Goal: Task Accomplishment & Management: Manage account settings

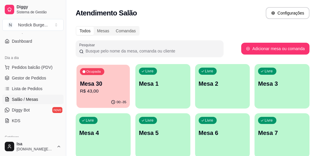
click at [93, 90] on p "R$ 43,00" at bounding box center [103, 91] width 46 height 7
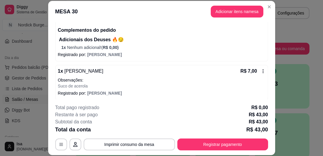
scroll to position [73, 0]
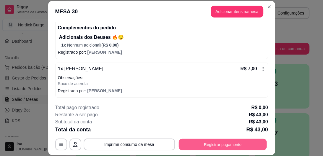
click at [204, 145] on button "Registrar pagamento" at bounding box center [223, 144] width 88 height 12
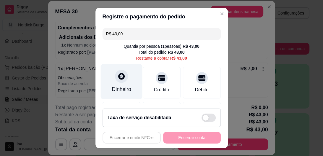
scroll to position [24, 0]
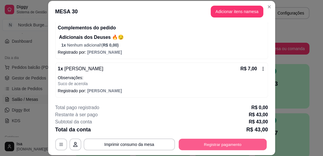
click at [225, 145] on button "Registrar pagamento" at bounding box center [223, 144] width 88 height 12
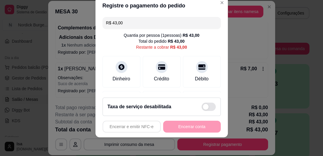
scroll to position [47, 0]
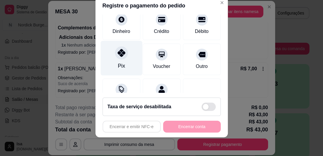
click at [119, 57] on div at bounding box center [121, 52] width 13 height 13
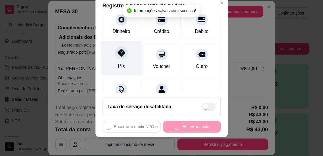
type input "R$ 0,00"
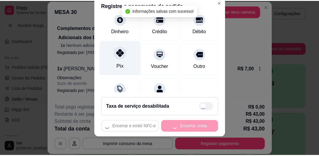
scroll to position [41, 0]
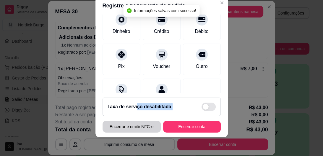
drag, startPoint x: 135, startPoint y: 117, endPoint x: 136, endPoint y: 121, distance: 3.8
click at [136, 121] on footer "Taxa de serviço desabilitada Encerrar e emitir NFC-e Encerrar conta" at bounding box center [162, 115] width 132 height 44
click at [137, 124] on button "Encerrar e emitir NFC-e" at bounding box center [132, 126] width 58 height 12
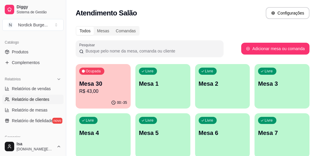
scroll to position [189, 0]
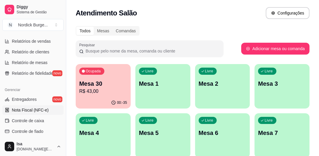
click at [19, 107] on span "Nota Fiscal (NFC-e)" at bounding box center [30, 110] width 37 height 6
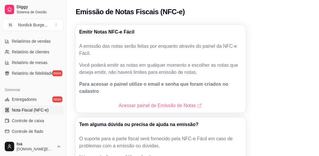
click at [122, 102] on link "Acessar painel de Emissão de Notas" at bounding box center [161, 105] width 84 height 7
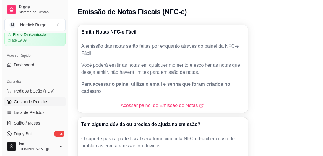
scroll to position [47, 0]
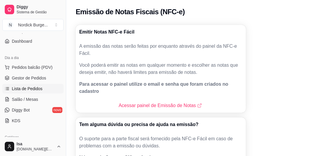
click at [17, 87] on span "Lista de Pedidos" at bounding box center [27, 88] width 31 height 6
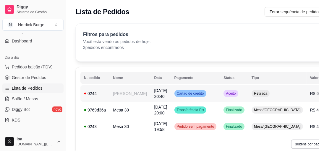
click at [103, 88] on td "0244" at bounding box center [94, 93] width 29 height 17
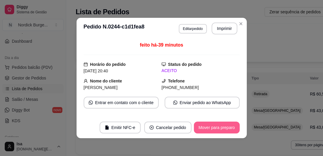
click at [209, 126] on button "Mover para preparo" at bounding box center [217, 127] width 46 height 12
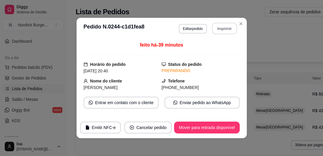
click at [213, 27] on button "Imprimir" at bounding box center [224, 29] width 25 height 12
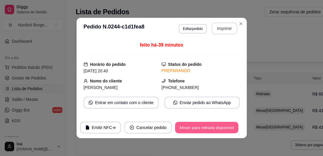
click at [225, 124] on button "Mover para retirada disponível" at bounding box center [206, 128] width 63 height 12
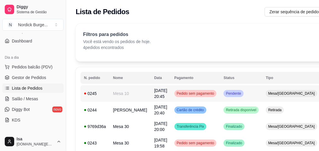
click at [103, 95] on div "0245" at bounding box center [95, 94] width 22 height 6
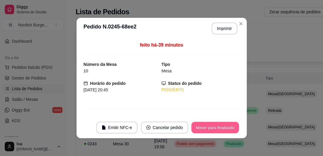
click at [212, 127] on button "Mover para finalizado" at bounding box center [215, 128] width 48 height 12
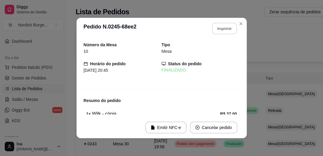
click at [225, 25] on button "Imprimir" at bounding box center [224, 29] width 25 height 12
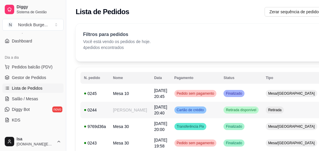
click at [101, 109] on div "0244" at bounding box center [95, 110] width 22 height 6
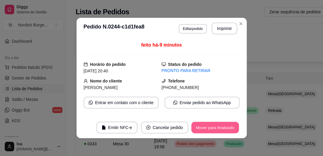
click at [192, 129] on button "Mover para finalizado" at bounding box center [215, 128] width 48 height 12
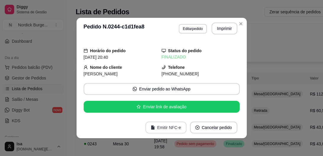
click at [166, 130] on button "Emitir NFC-e" at bounding box center [165, 127] width 41 height 12
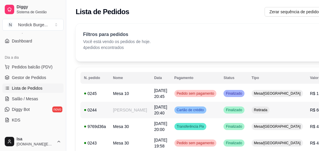
click at [109, 111] on td "[PERSON_NAME]" at bounding box center [129, 110] width 41 height 17
click at [6, 98] on icon at bounding box center [7, 99] width 3 height 4
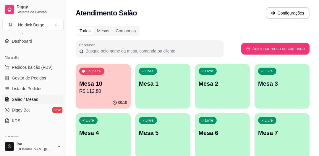
click at [105, 80] on p "Mesa 10" at bounding box center [103, 83] width 48 height 8
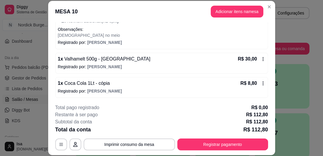
scroll to position [18, 0]
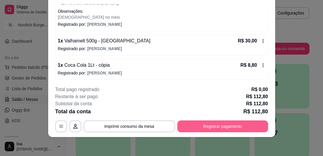
click at [216, 128] on button "Registrar pagamento" at bounding box center [222, 126] width 91 height 12
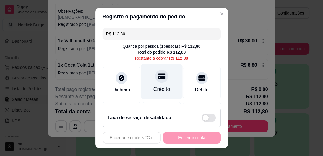
click at [155, 76] on div at bounding box center [161, 76] width 13 height 13
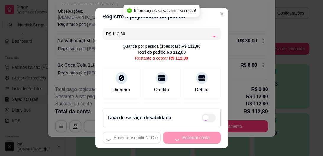
type input "R$ 0,00"
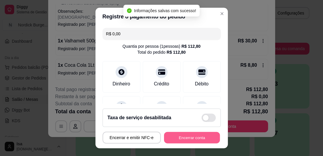
click at [192, 134] on button "Encerrar conta" at bounding box center [192, 137] width 56 height 12
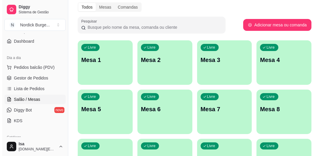
scroll to position [0, 0]
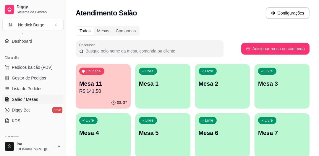
click at [117, 84] on p "Mesa 11" at bounding box center [103, 83] width 48 height 8
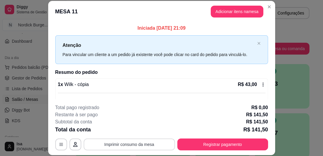
click at [142, 144] on button "Imprimir consumo da mesa" at bounding box center [129, 144] width 91 height 12
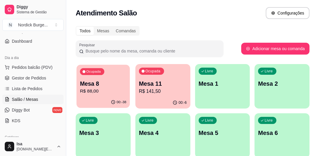
click at [110, 85] on p "Mesa 8" at bounding box center [103, 84] width 46 height 8
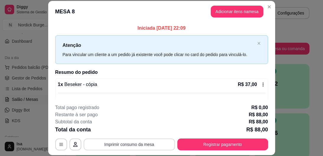
click at [130, 143] on button "Imprimir consumo da mesa" at bounding box center [129, 144] width 91 height 12
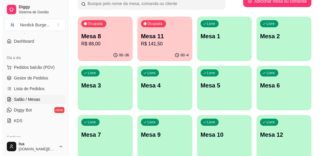
scroll to position [71, 0]
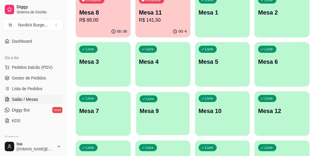
click at [158, 115] on div "Livre Mesa 9" at bounding box center [162, 110] width 53 height 36
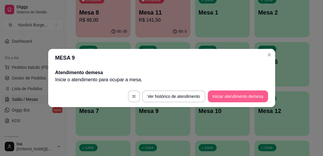
click at [220, 96] on button "Iniciar atendimento de mesa" at bounding box center [238, 96] width 60 height 12
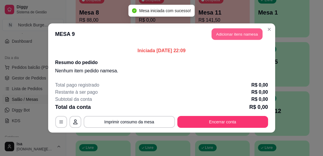
click at [235, 36] on button "Adicionar itens na mesa" at bounding box center [237, 34] width 51 height 12
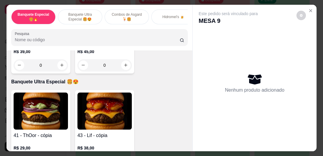
scroll to position [378, 0]
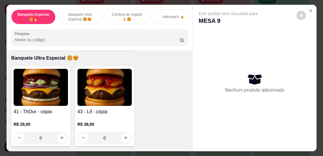
click at [61, 132] on div "0" at bounding box center [41, 138] width 54 height 12
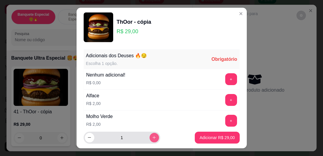
click at [150, 134] on button "increase-product-quantity" at bounding box center [154, 136] width 9 height 9
type input "2"
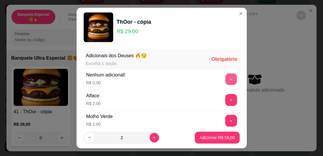
click at [225, 76] on button "+" at bounding box center [231, 79] width 12 height 12
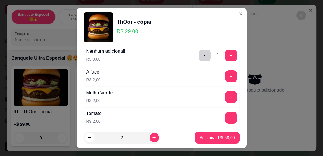
scroll to position [0, 0]
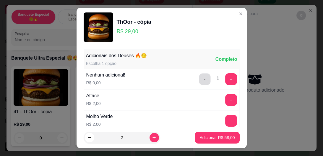
click at [199, 77] on button "-" at bounding box center [205, 79] width 12 height 12
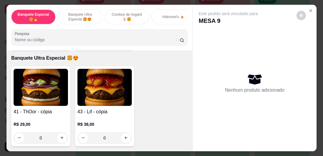
click at [59, 133] on div "0" at bounding box center [41, 138] width 54 height 12
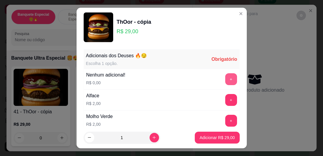
click at [225, 81] on button "+" at bounding box center [231, 79] width 12 height 12
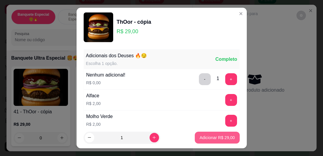
click at [210, 135] on p "Adicionar R$ 29,00" at bounding box center [217, 137] width 35 height 6
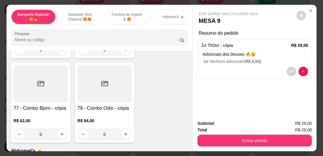
scroll to position [781, 0]
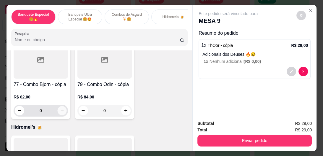
click at [60, 108] on icon "increase-product-quantity" at bounding box center [62, 110] width 4 height 4
type input "1"
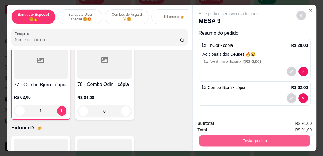
click at [244, 137] on button "Enviar pedido" at bounding box center [254, 141] width 111 height 12
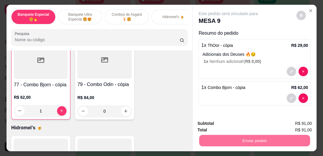
click at [250, 125] on button "Não registrar e enviar pedido" at bounding box center [235, 123] width 61 height 11
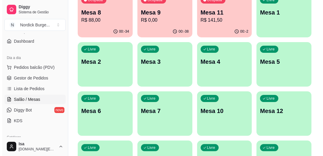
scroll to position [24, 0]
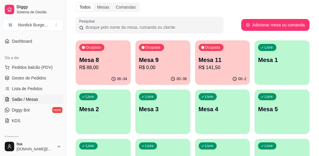
click at [169, 64] on p "R$ 0,00" at bounding box center [163, 67] width 48 height 7
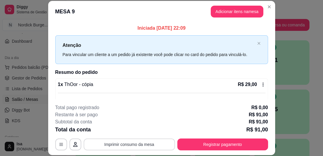
click at [143, 146] on button "Imprimir consumo da mesa" at bounding box center [129, 144] width 91 height 12
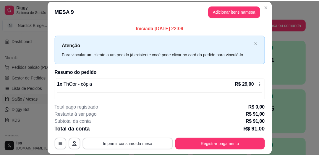
scroll to position [0, 0]
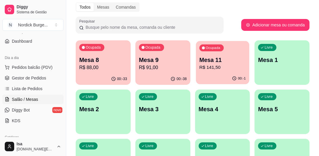
click at [223, 55] on div "Ocupada Mesa 11 R$ 141,50" at bounding box center [222, 57] width 53 height 32
click at [34, 84] on link "Lista de Pedidos" at bounding box center [32, 88] width 61 height 9
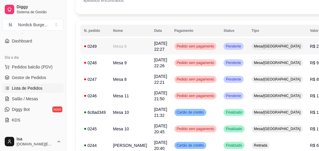
scroll to position [71, 0]
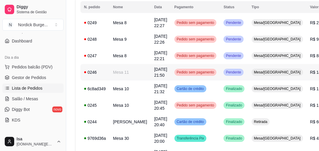
click at [96, 74] on div "0246" at bounding box center [95, 72] width 22 height 6
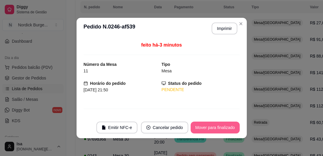
click at [198, 129] on button "Mover para finalizado" at bounding box center [215, 127] width 49 height 12
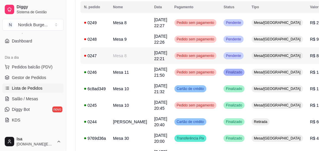
click at [105, 54] on div "0247" at bounding box center [95, 56] width 22 height 6
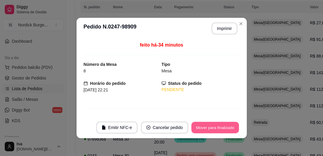
click at [215, 124] on button "Mover para finalizado" at bounding box center [215, 128] width 48 height 12
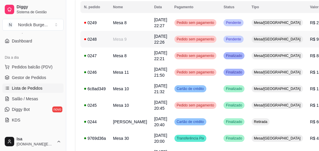
click at [99, 38] on div "0248" at bounding box center [95, 39] width 22 height 6
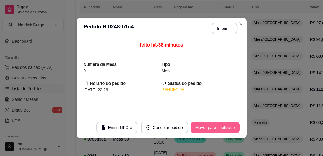
click at [211, 126] on button "Mover para finalizado" at bounding box center [215, 127] width 49 height 12
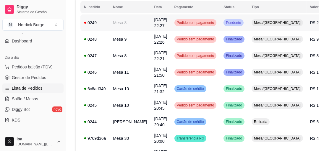
click at [99, 22] on div "0249" at bounding box center [95, 23] width 22 height 6
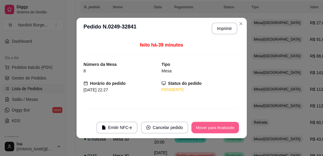
click at [199, 126] on button "Mover para finalizado" at bounding box center [215, 128] width 48 height 12
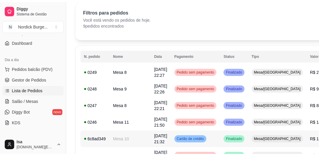
scroll to position [0, 0]
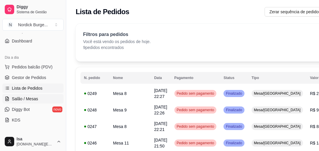
click at [24, 99] on span "Salão / Mesas" at bounding box center [25, 99] width 26 height 6
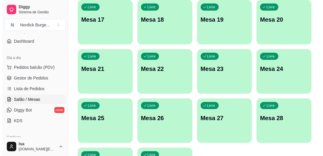
scroll to position [320, 0]
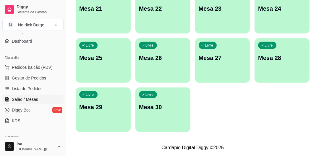
click at [175, 107] on p "Mesa 30" at bounding box center [163, 107] width 48 height 8
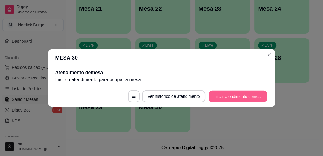
click at [219, 98] on button "Iniciar atendimento de mesa" at bounding box center [238, 96] width 59 height 12
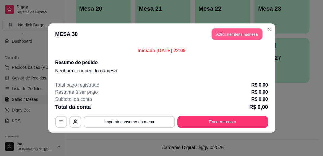
click at [224, 29] on button "Adicionar itens na mesa" at bounding box center [237, 34] width 51 height 12
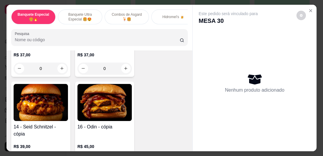
scroll to position [284, 0]
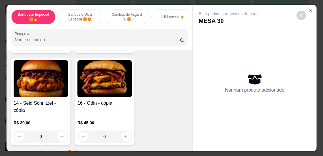
click at [123, 131] on div "0" at bounding box center [104, 136] width 54 height 12
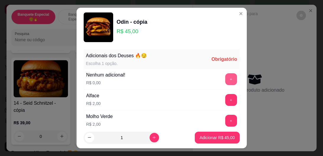
click at [225, 82] on button "+" at bounding box center [231, 79] width 12 height 12
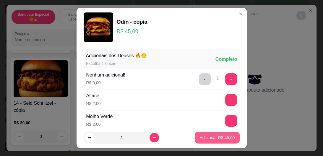
click at [200, 138] on p "Adicionar R$ 45,00" at bounding box center [217, 137] width 35 height 6
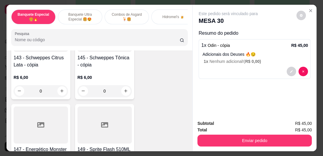
scroll to position [1277, 0]
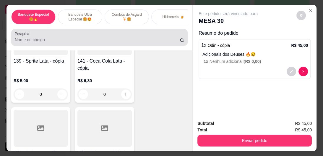
click at [22, 36] on label "Pesquisa" at bounding box center [23, 33] width 17 height 5
click at [22, 37] on input "Pesquisa" at bounding box center [97, 40] width 165 height 6
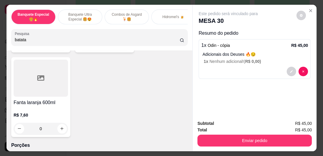
scroll to position [2066, 0]
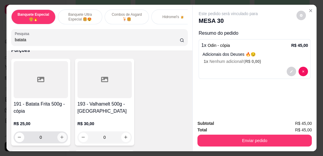
type input "batata"
click at [58, 132] on button "increase-product-quantity" at bounding box center [61, 136] width 9 height 9
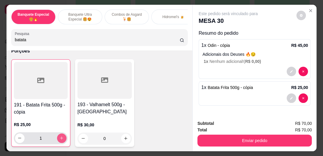
type input "1"
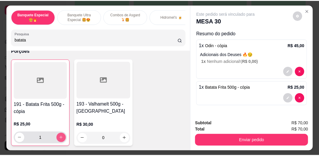
scroll to position [2067, 0]
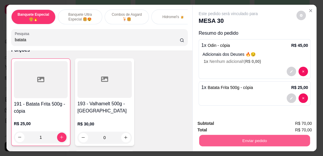
click at [217, 142] on button "Enviar pedido" at bounding box center [254, 141] width 111 height 12
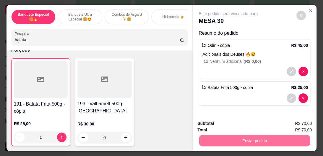
click at [237, 125] on button "Não registrar e enviar pedido" at bounding box center [235, 123] width 60 height 11
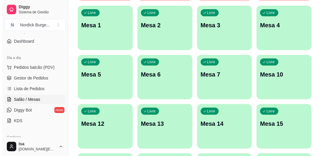
scroll to position [0, 0]
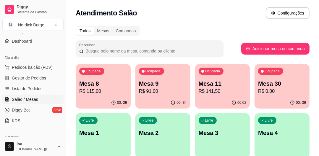
click at [276, 101] on div "00:-39" at bounding box center [282, 103] width 55 height 12
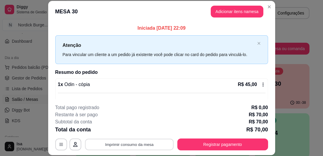
click at [137, 145] on button "Imprimir consumo da mesa" at bounding box center [129, 144] width 89 height 12
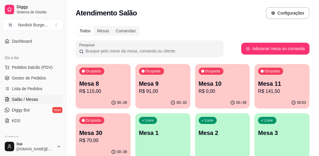
click at [266, 95] on div "Ocupada Mesa 11 R$ 141,50" at bounding box center [282, 80] width 55 height 33
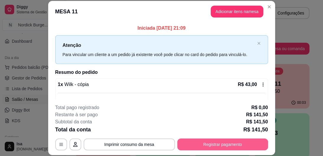
click at [243, 143] on button "Registrar pagamento" at bounding box center [222, 144] width 91 height 12
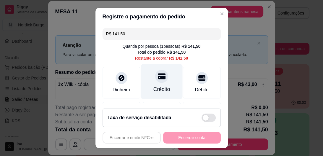
click at [158, 80] on icon at bounding box center [162, 76] width 8 height 8
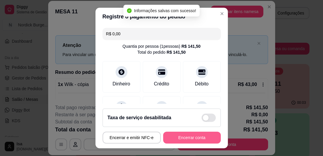
type input "R$ 0,00"
click at [192, 140] on button "Encerrar conta" at bounding box center [192, 137] width 58 height 12
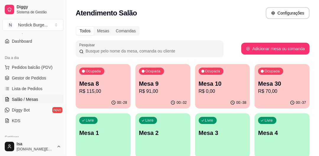
click at [213, 82] on p "Mesa 10" at bounding box center [223, 83] width 48 height 8
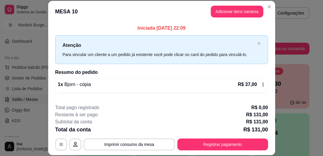
scroll to position [18, 0]
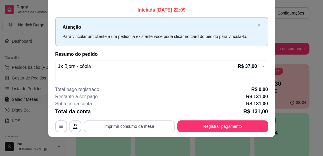
click at [156, 124] on button "Imprimir consumo da mesa" at bounding box center [129, 126] width 91 height 12
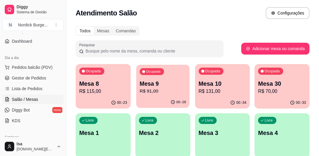
click at [151, 96] on div "Ocupada Mesa 9 R$ 91,00" at bounding box center [162, 80] width 53 height 32
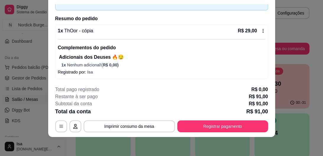
scroll to position [59, 0]
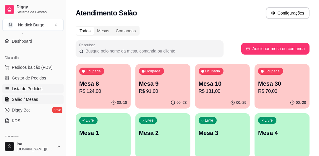
click at [28, 85] on span "Lista de Pedidos" at bounding box center [27, 88] width 31 height 6
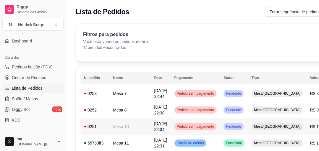
click at [106, 132] on td "0251" at bounding box center [94, 127] width 29 height 17
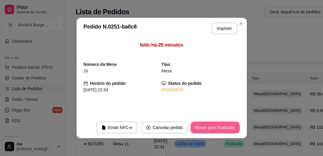
click at [192, 129] on button "Mover para finalizado" at bounding box center [215, 127] width 49 height 12
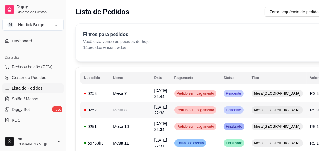
click at [108, 105] on td "0252" at bounding box center [94, 110] width 29 height 17
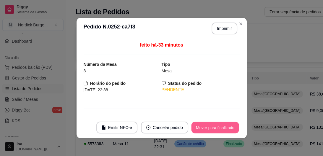
click at [198, 129] on button "Mover para finalizado" at bounding box center [215, 128] width 48 height 12
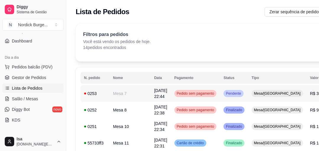
click at [103, 93] on div "0253" at bounding box center [95, 94] width 22 height 6
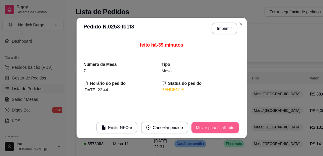
click at [191, 129] on button "Mover para finalizado" at bounding box center [215, 128] width 48 height 12
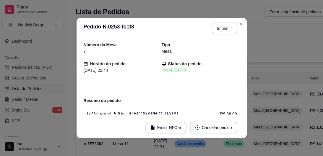
click at [223, 31] on button "Imprimir" at bounding box center [225, 28] width 26 height 12
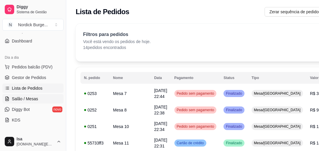
click at [32, 98] on span "Salão / Mesas" at bounding box center [25, 99] width 26 height 6
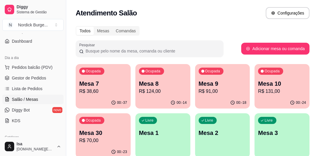
click at [167, 83] on p "Mesa 8" at bounding box center [163, 83] width 48 height 8
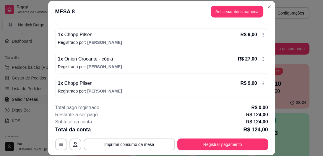
scroll to position [18, 0]
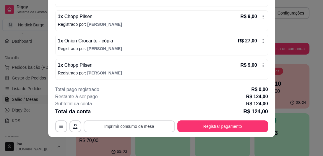
click at [141, 124] on button "Imprimir consumo da mesa" at bounding box center [129, 126] width 91 height 12
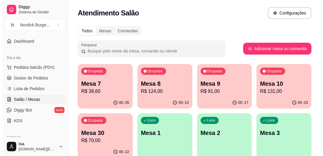
scroll to position [24, 0]
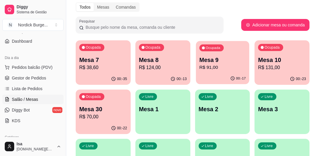
click at [217, 72] on div "Ocupada Mesa 9 R$ 91,00" at bounding box center [222, 57] width 53 height 32
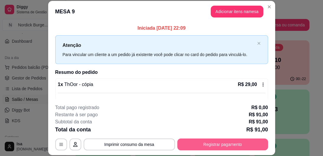
click at [223, 145] on button "Registrar pagamento" at bounding box center [222, 144] width 91 height 12
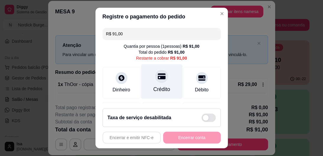
click at [145, 79] on div "Crédito" at bounding box center [162, 81] width 42 height 35
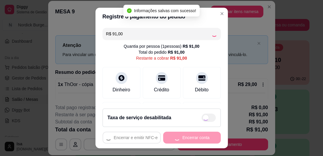
type input "R$ 0,00"
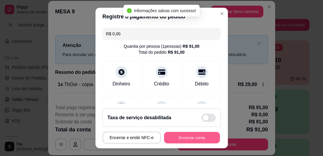
click at [199, 133] on button "Encerrar conta" at bounding box center [192, 137] width 56 height 12
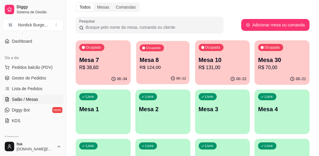
click at [174, 67] on p "R$ 124,00" at bounding box center [163, 67] width 46 height 7
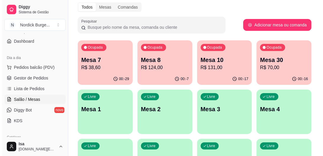
scroll to position [0, 0]
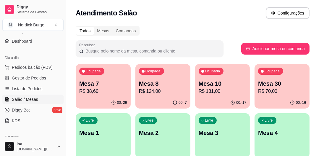
click at [158, 82] on p "Mesa 8" at bounding box center [163, 84] width 46 height 8
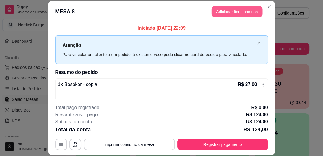
click at [226, 13] on button "Adicionar itens na mesa" at bounding box center [237, 12] width 51 height 12
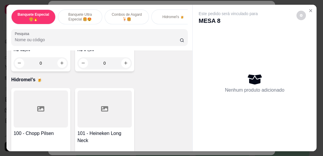
scroll to position [875, 0]
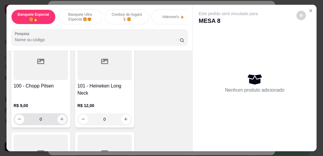
click at [60, 116] on icon "increase-product-quantity" at bounding box center [62, 118] width 4 height 4
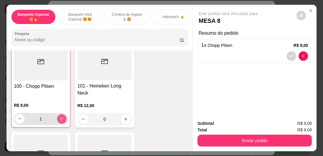
type input "1"
click at [227, 134] on button "Enviar pedido" at bounding box center [255, 140] width 114 height 12
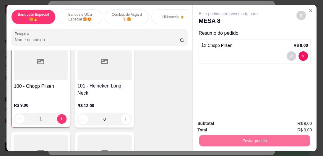
click at [252, 124] on button "Não registrar e enviar pedido" at bounding box center [235, 123] width 60 height 11
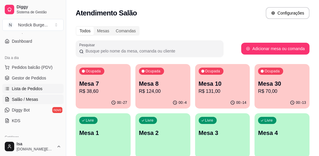
click at [25, 84] on link "Lista de Pedidos" at bounding box center [32, 88] width 61 height 9
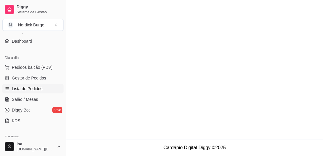
click at [26, 84] on link "Lista de Pedidos" at bounding box center [32, 88] width 61 height 9
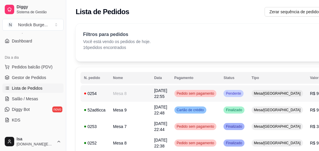
click at [98, 91] on div "0254" at bounding box center [95, 94] width 22 height 6
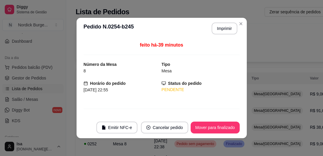
scroll to position [48, 0]
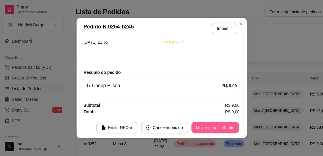
click at [209, 129] on button "Mover para finalizado" at bounding box center [215, 128] width 48 height 12
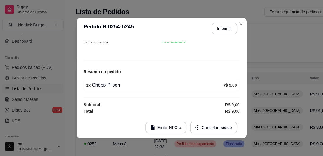
scroll to position [28, 0]
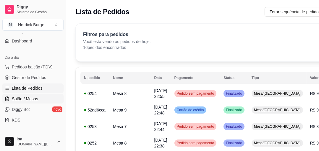
click at [30, 98] on span "Salão / Mesas" at bounding box center [25, 99] width 26 height 6
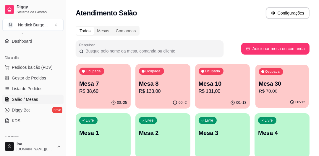
click at [280, 84] on p "Mesa 30" at bounding box center [282, 84] width 46 height 8
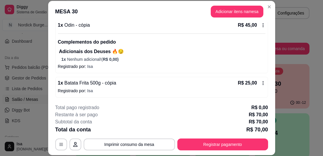
scroll to position [18, 0]
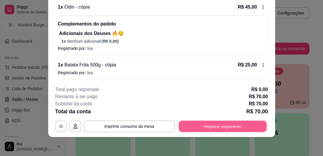
click at [187, 127] on button "Registrar pagamento" at bounding box center [223, 126] width 88 height 12
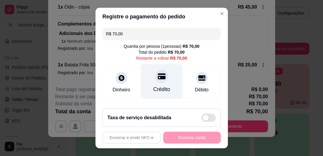
click at [161, 82] on div "Crédito" at bounding box center [162, 81] width 42 height 35
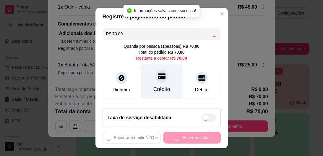
type input "R$ 0,00"
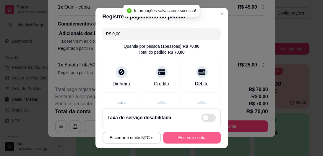
click at [193, 138] on button "Encerrar conta" at bounding box center [192, 137] width 58 height 12
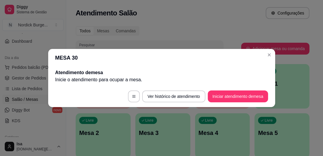
scroll to position [0, 0]
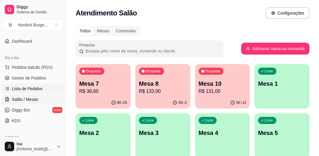
click at [10, 87] on link "Lista de Pedidos" at bounding box center [32, 88] width 61 height 9
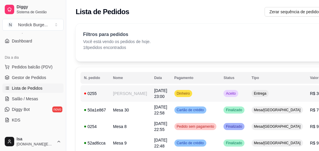
click at [104, 93] on div "0255" at bounding box center [95, 94] width 22 height 6
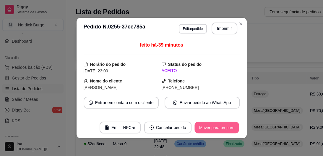
click at [216, 123] on button "Mover para preparo" at bounding box center [217, 128] width 44 height 12
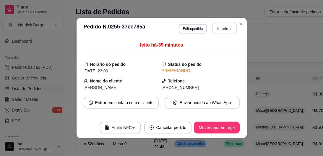
click at [218, 26] on button "Imprimir" at bounding box center [224, 29] width 25 height 12
click at [261, 58] on div "**********" at bounding box center [161, 78] width 323 height 156
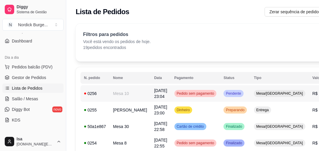
click at [96, 92] on div "0256" at bounding box center [95, 94] width 22 height 6
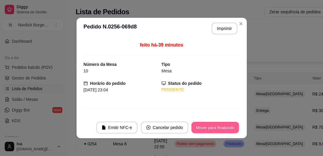
click at [209, 129] on button "Mover para finalizado" at bounding box center [215, 128] width 48 height 12
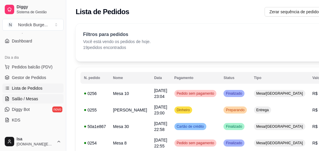
click at [30, 98] on span "Salão / Mesas" at bounding box center [25, 99] width 26 height 6
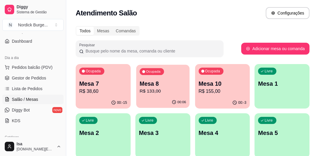
click at [171, 83] on p "Mesa 8" at bounding box center [163, 84] width 46 height 8
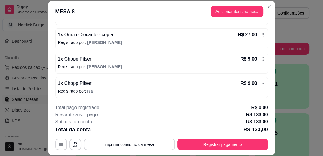
scroll to position [18, 0]
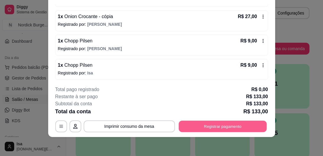
click at [212, 130] on button "Registrar pagamento" at bounding box center [223, 126] width 88 height 12
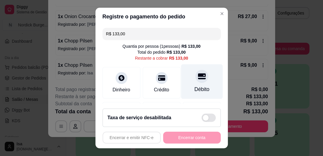
click at [198, 77] on icon at bounding box center [202, 76] width 8 height 8
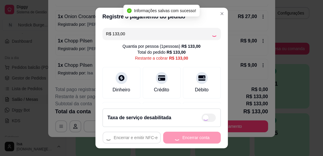
type input "R$ 0,00"
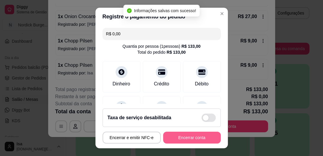
click at [191, 137] on button "Encerrar conta" at bounding box center [192, 137] width 58 height 12
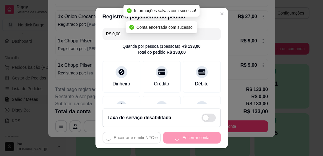
scroll to position [0, 0]
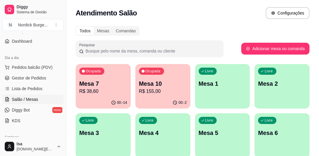
click at [105, 89] on p "R$ 38,60" at bounding box center [103, 91] width 46 height 7
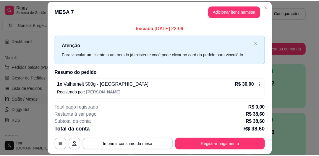
scroll to position [40, 0]
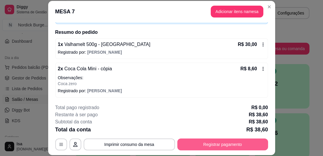
click at [248, 144] on button "Registrar pagamento" at bounding box center [222, 144] width 91 height 12
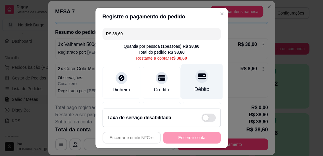
click at [200, 84] on div "Débito" at bounding box center [202, 81] width 42 height 35
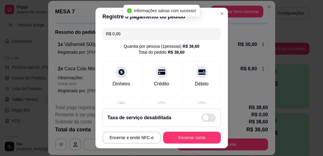
type input "R$ 0,00"
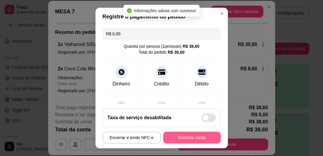
click at [190, 134] on button "Encerrar conta" at bounding box center [192, 137] width 58 height 12
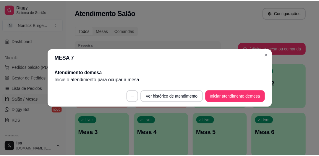
scroll to position [0, 0]
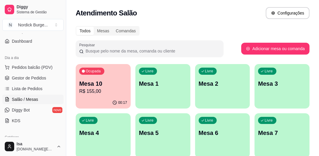
click at [102, 79] on div "Ocupada Mesa 10 R$ 155,00" at bounding box center [103, 80] width 55 height 33
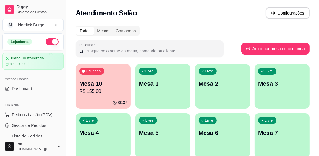
click at [46, 42] on button "button" at bounding box center [52, 41] width 13 height 7
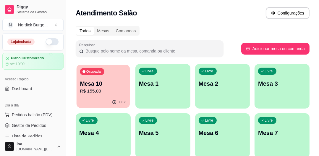
click at [108, 78] on div "Ocupada Mesa 10 R$ 155,00" at bounding box center [103, 80] width 53 height 32
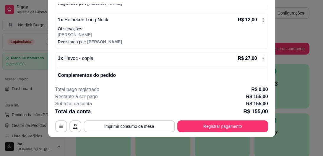
scroll to position [142, 0]
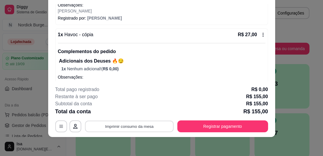
click at [124, 125] on button "Imprimir consumo da mesa" at bounding box center [129, 126] width 89 height 12
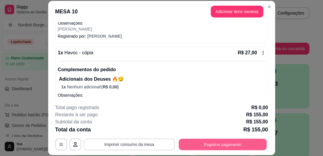
click at [223, 142] on button "Registrar pagamento" at bounding box center [223, 144] width 88 height 12
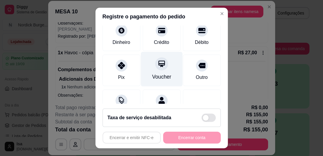
scroll to position [24, 0]
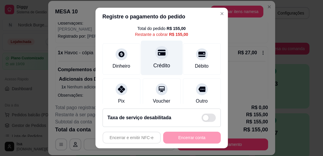
click at [158, 54] on icon at bounding box center [162, 53] width 8 height 6
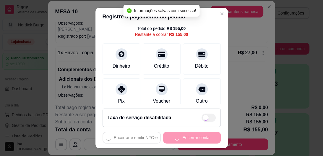
type input "R$ 0,00"
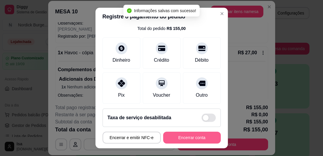
click at [190, 132] on button "Encerrar conta" at bounding box center [192, 137] width 58 height 12
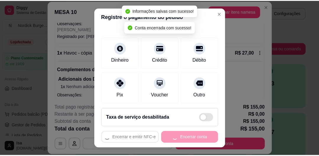
scroll to position [0, 0]
